Goal: Browse casually

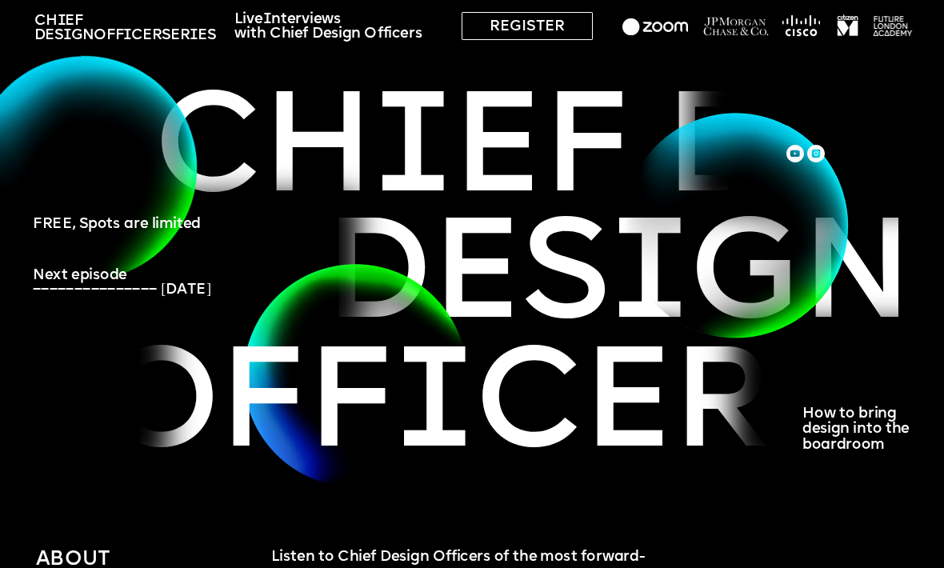
scroll to position [46, 0]
